Goal: Obtain resource: Obtain resource

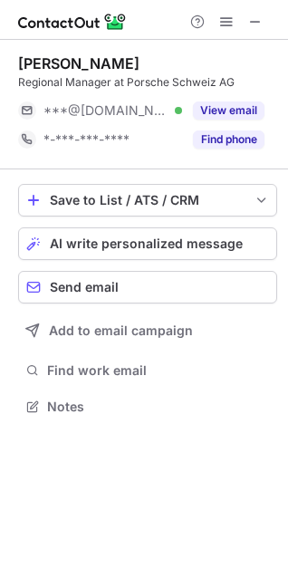
scroll to position [394, 288]
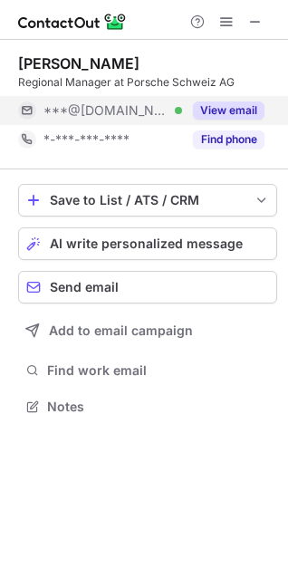
click at [219, 109] on button "View email" at bounding box center [229, 111] width 72 height 18
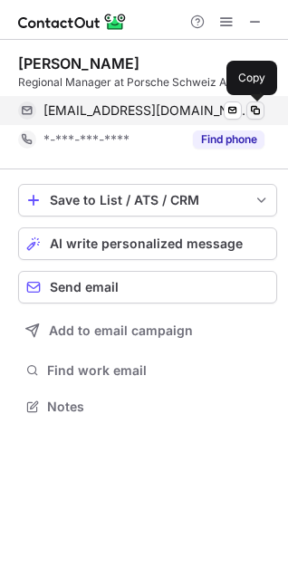
click at [254, 108] on span at bounding box center [255, 110] width 15 height 15
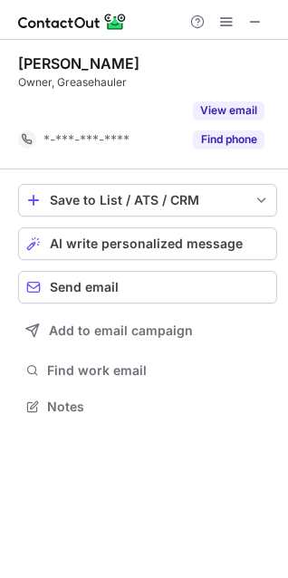
scroll to position [365, 288]
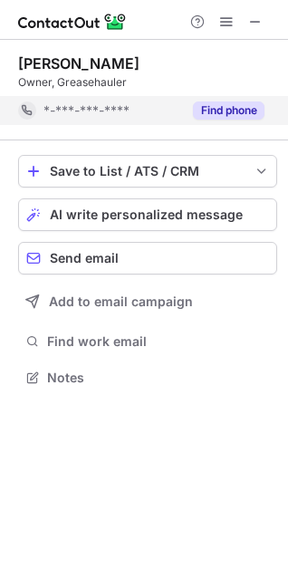
click at [216, 106] on button "Find phone" at bounding box center [229, 111] width 72 height 18
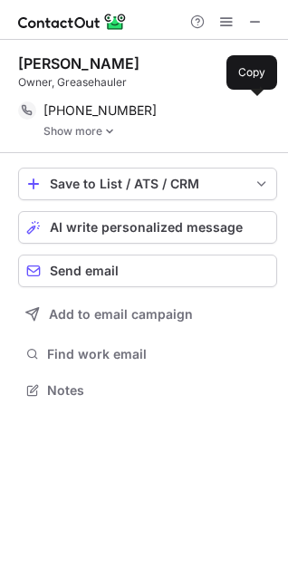
scroll to position [378, 288]
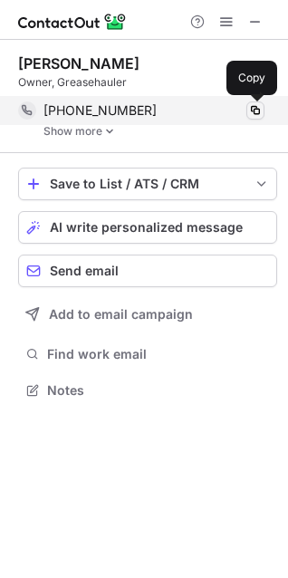
click at [254, 109] on span at bounding box center [255, 110] width 15 height 15
click at [257, 108] on span at bounding box center [255, 110] width 15 height 15
